Goal: Task Accomplishment & Management: Manage account settings

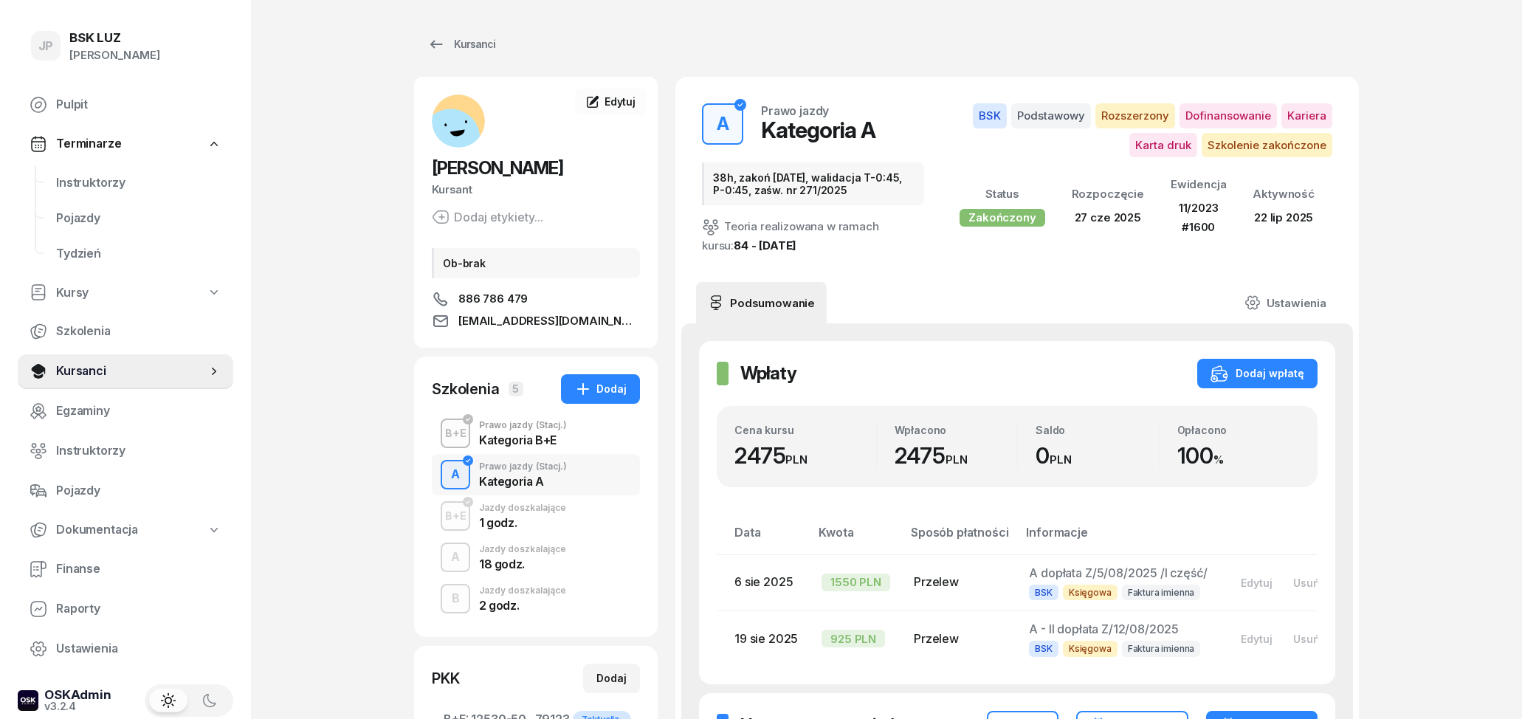
scroll to position [77, 0]
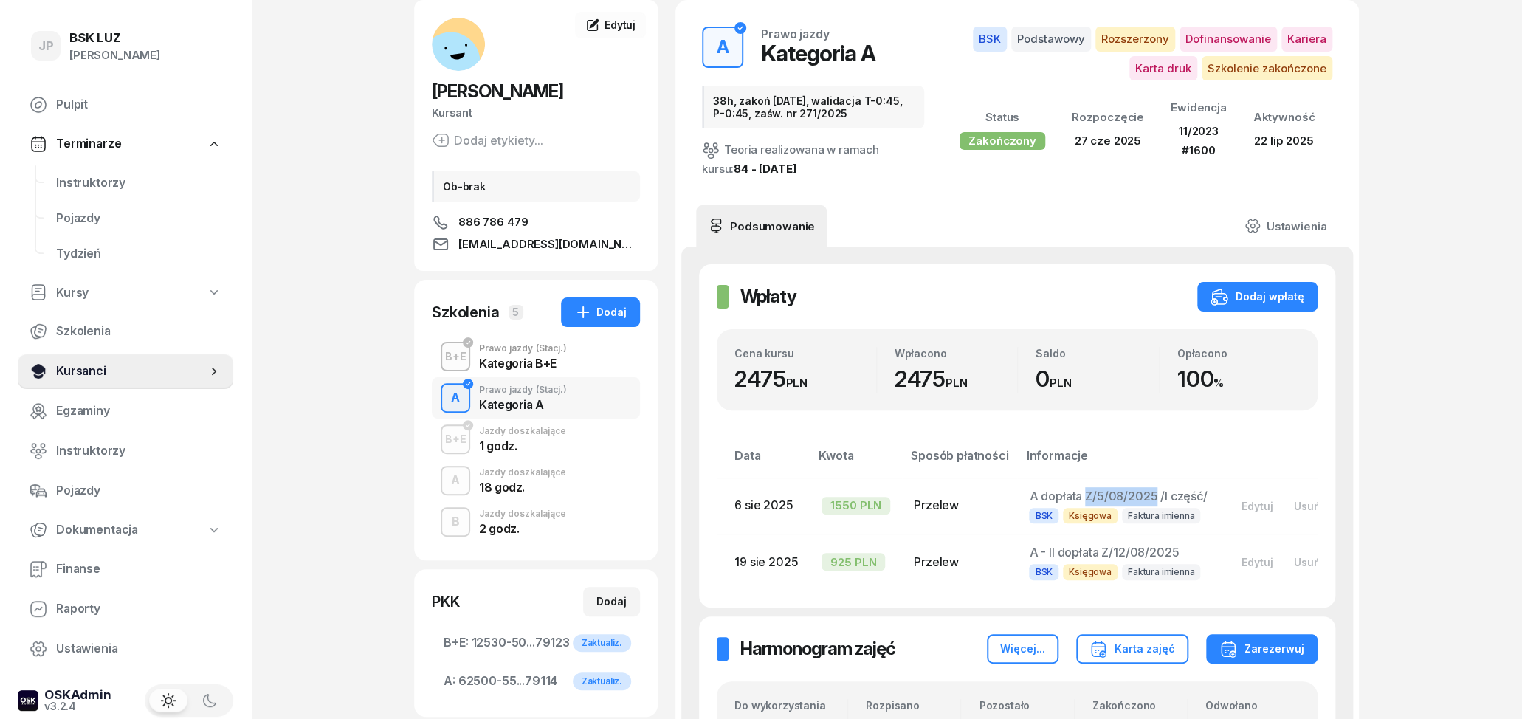
click at [92, 376] on span "Kursanci" at bounding box center [131, 371] width 151 height 19
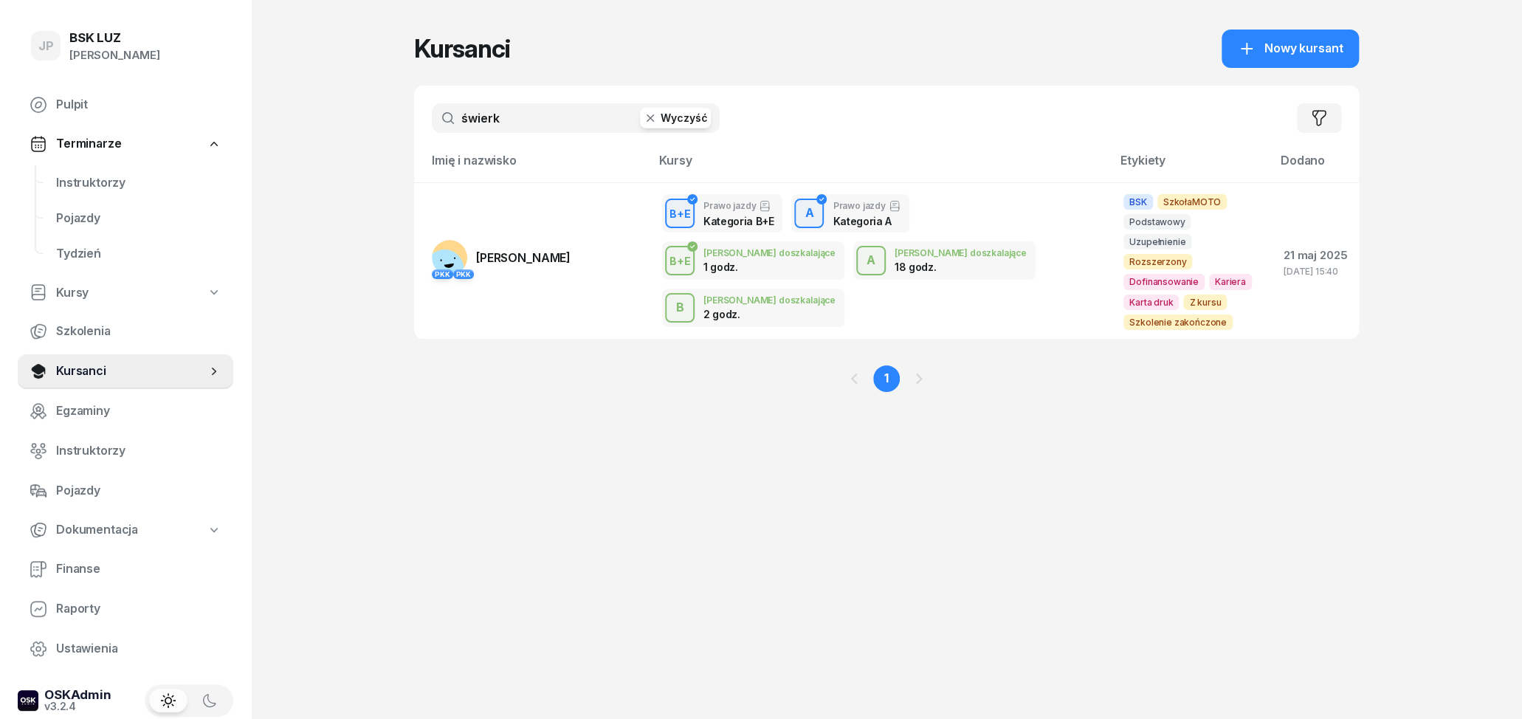
drag, startPoint x: 520, startPoint y: 112, endPoint x: 418, endPoint y: 125, distance: 102.7
click at [432, 123] on input "świerk" at bounding box center [576, 118] width 288 height 30
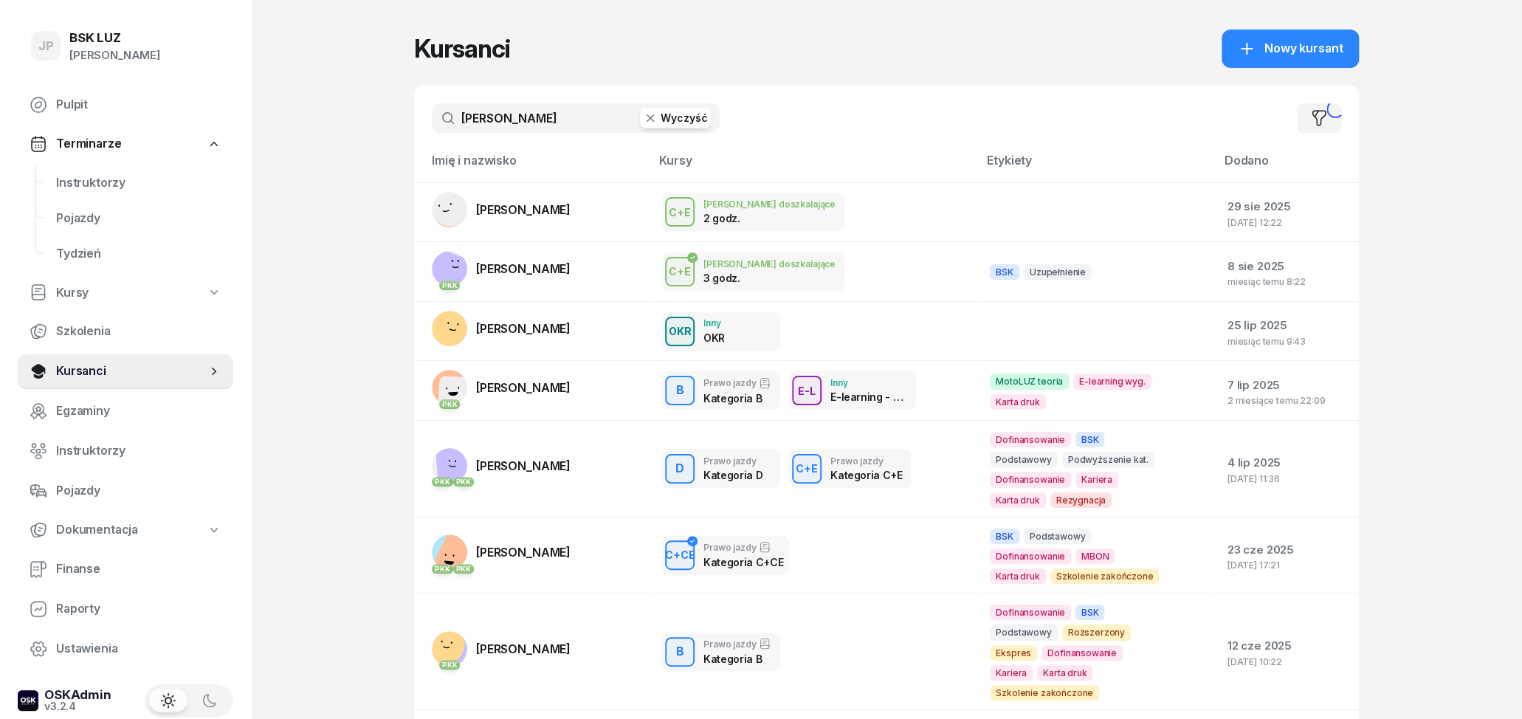
type input "[PERSON_NAME]"
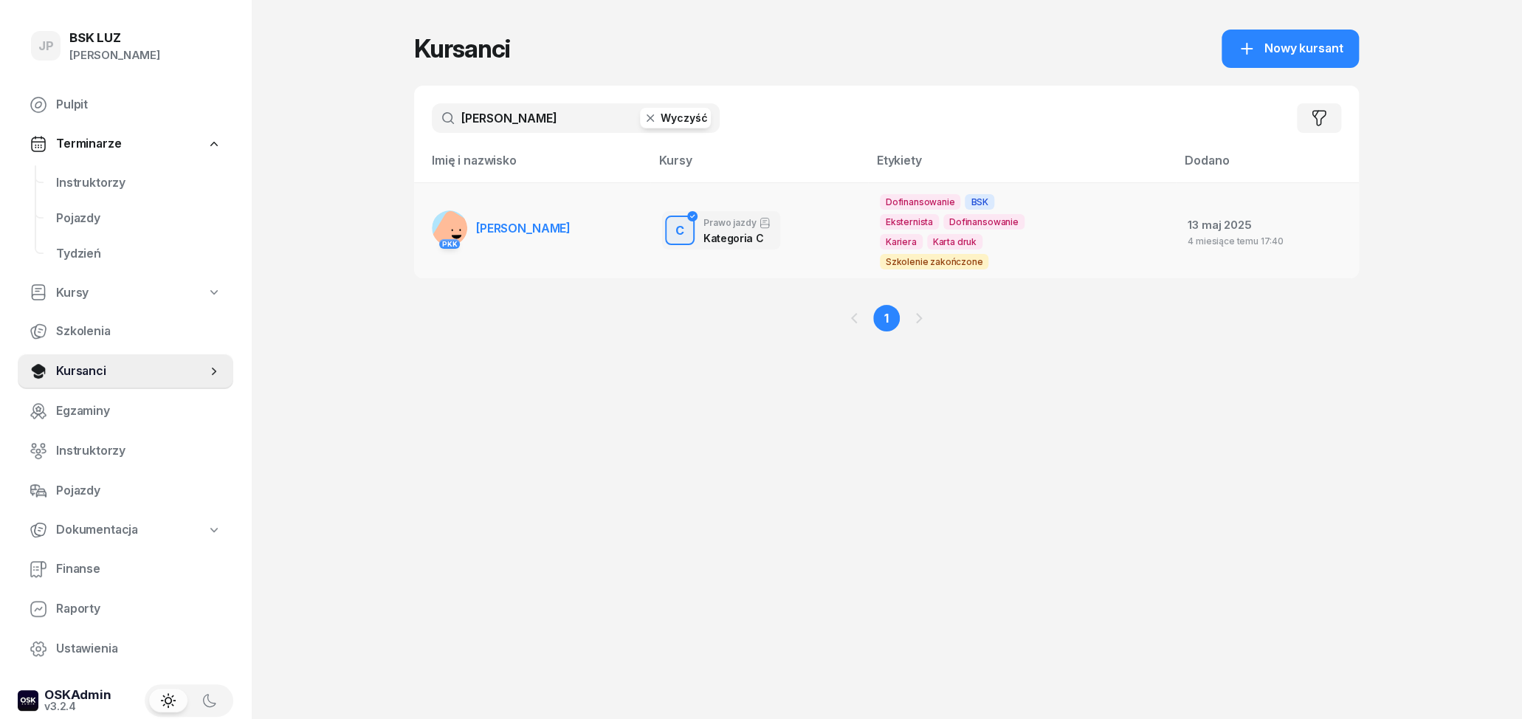
click at [608, 217] on td "PKK [PERSON_NAME]" at bounding box center [532, 230] width 236 height 96
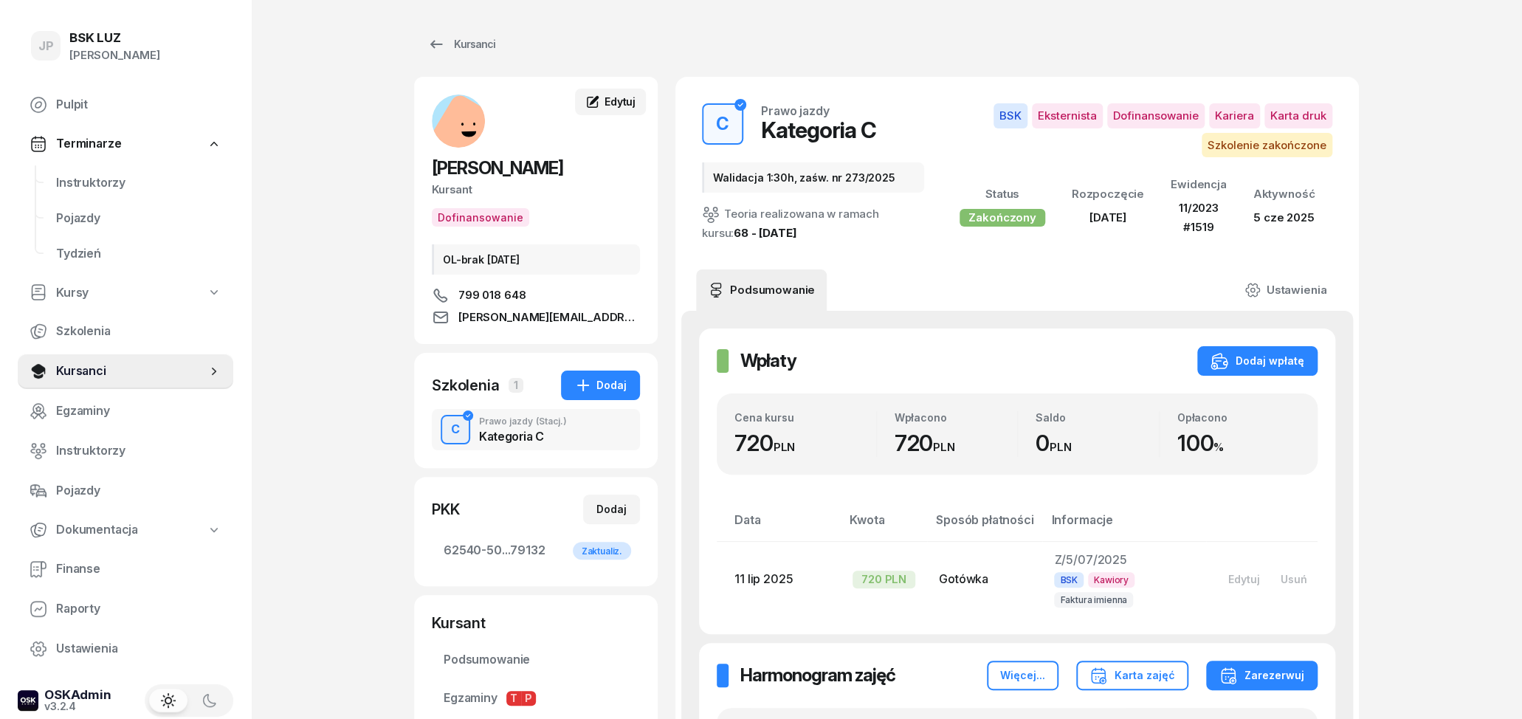
click at [622, 104] on span "Edytuj" at bounding box center [620, 101] width 31 height 13
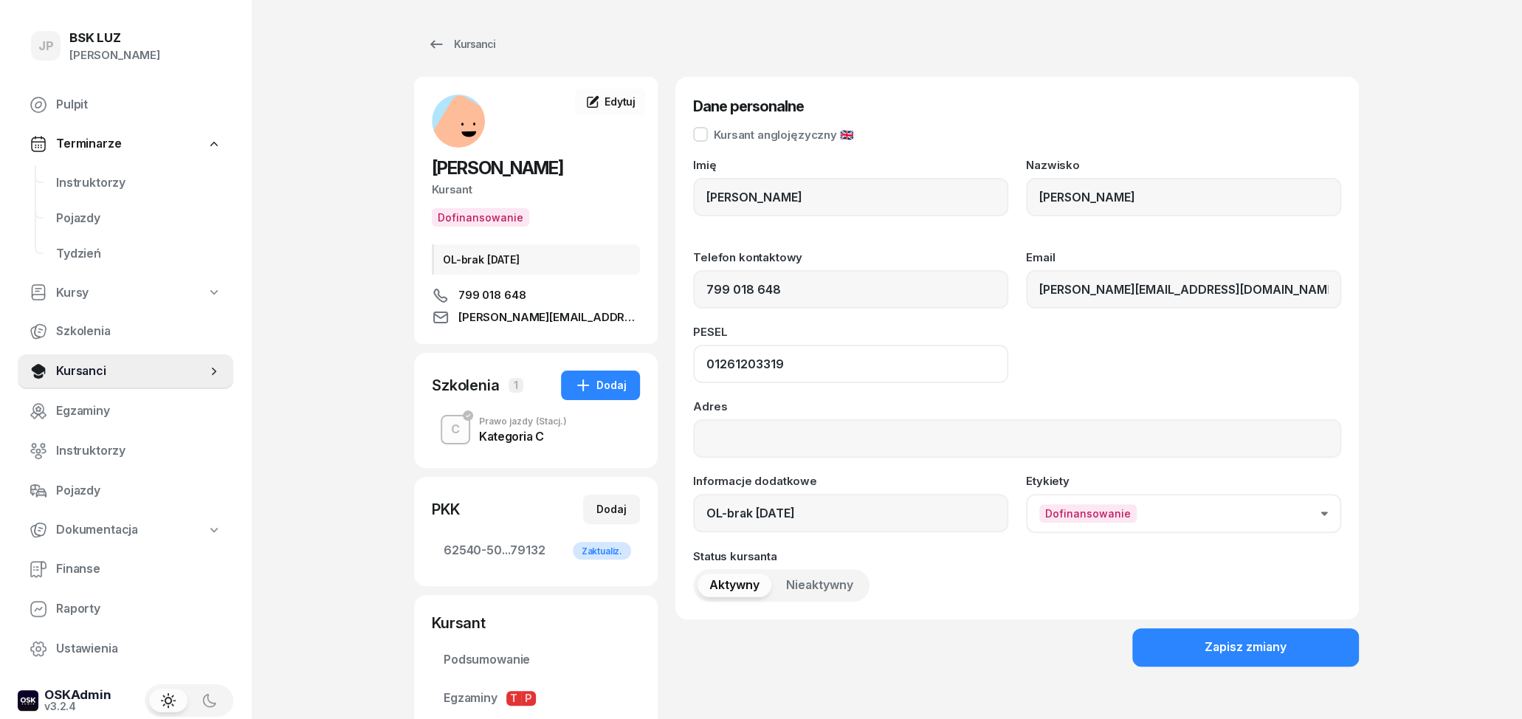
drag, startPoint x: 811, startPoint y: 359, endPoint x: 690, endPoint y: 360, distance: 121.8
click at [693, 360] on input "01261203319" at bounding box center [850, 364] width 315 height 38
click at [83, 365] on span "Kursanci" at bounding box center [131, 371] width 151 height 19
